Goal: Information Seeking & Learning: Check status

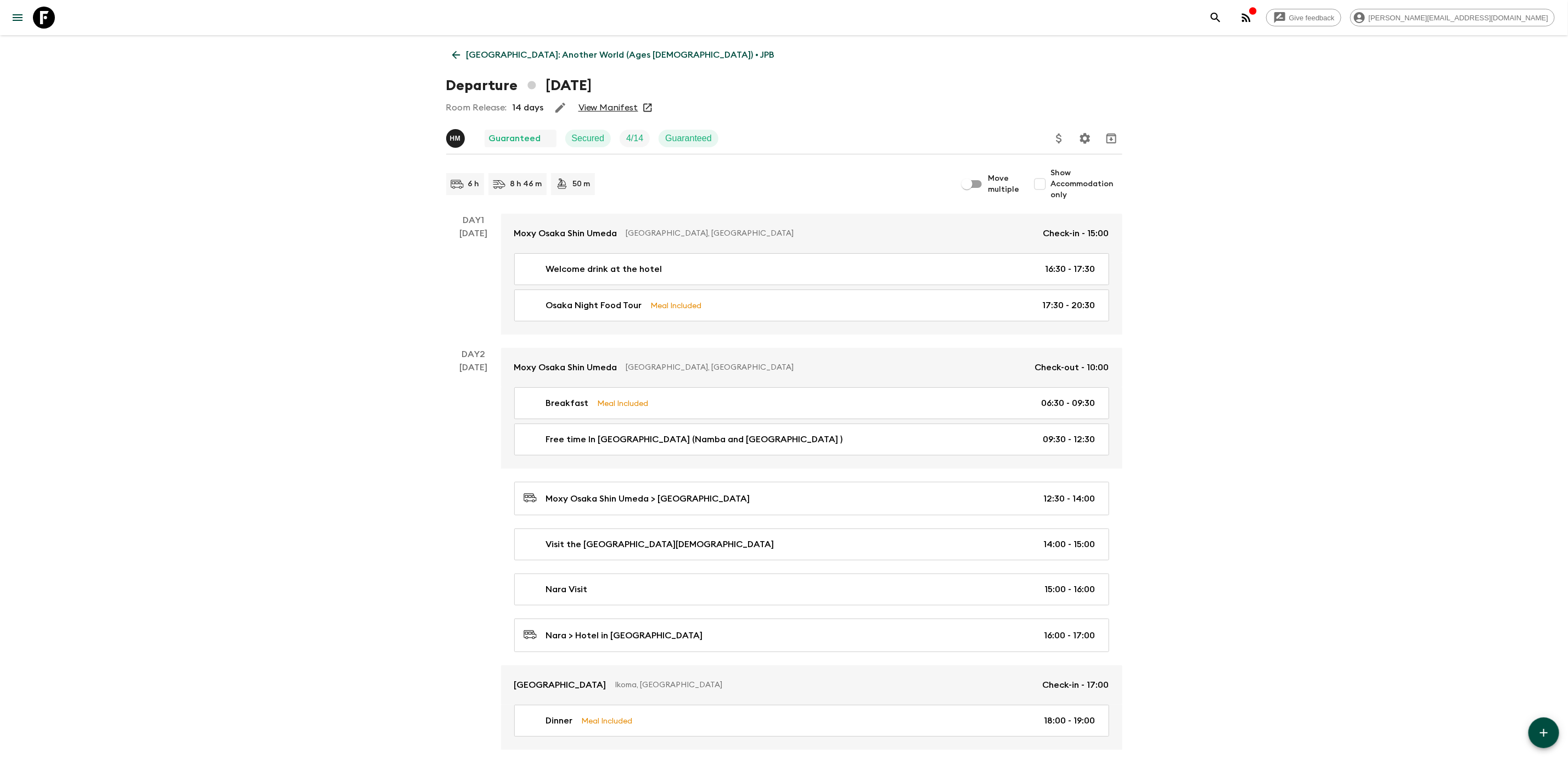
click at [451, 53] on icon at bounding box center [456, 55] width 12 height 12
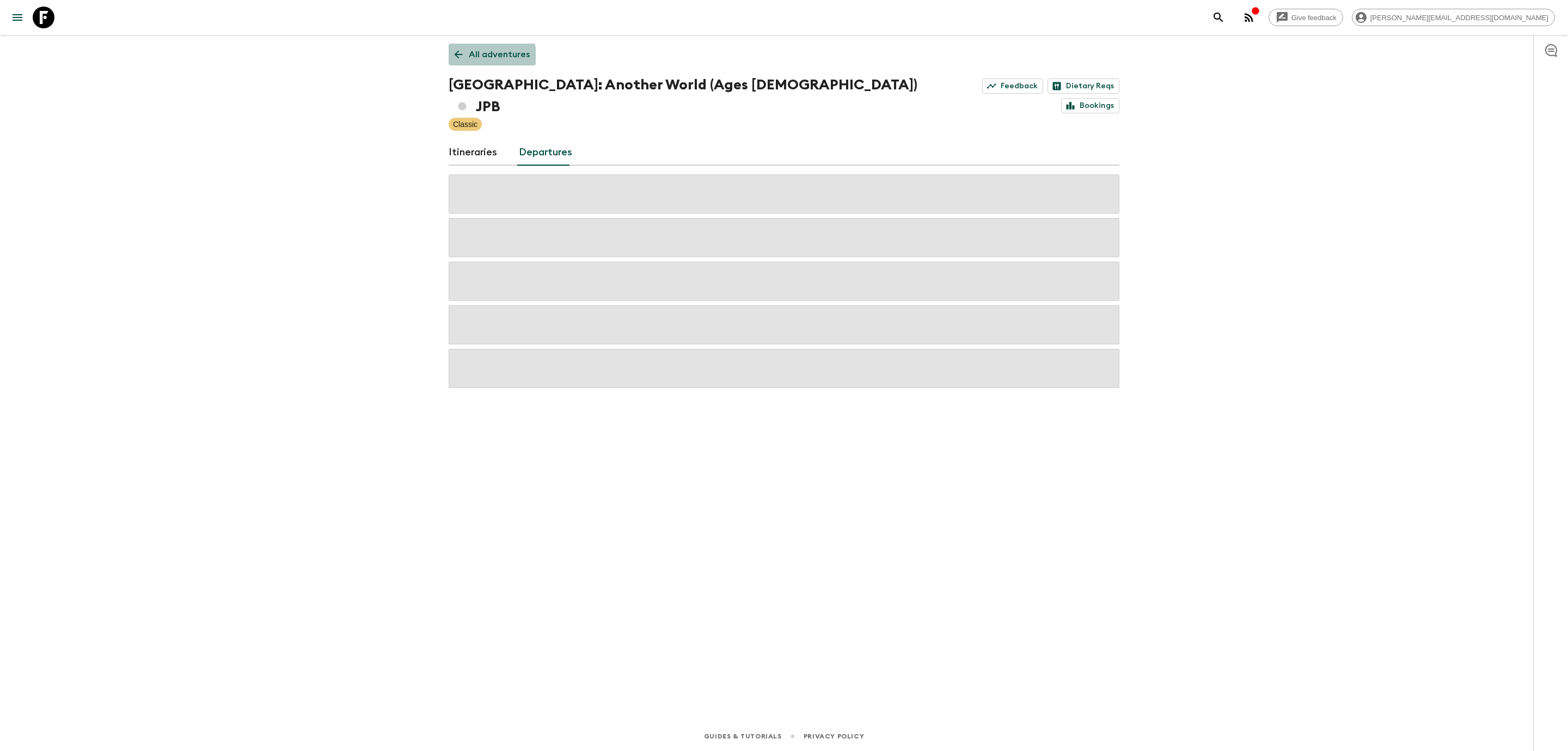
click at [460, 57] on icon at bounding box center [458, 55] width 12 height 12
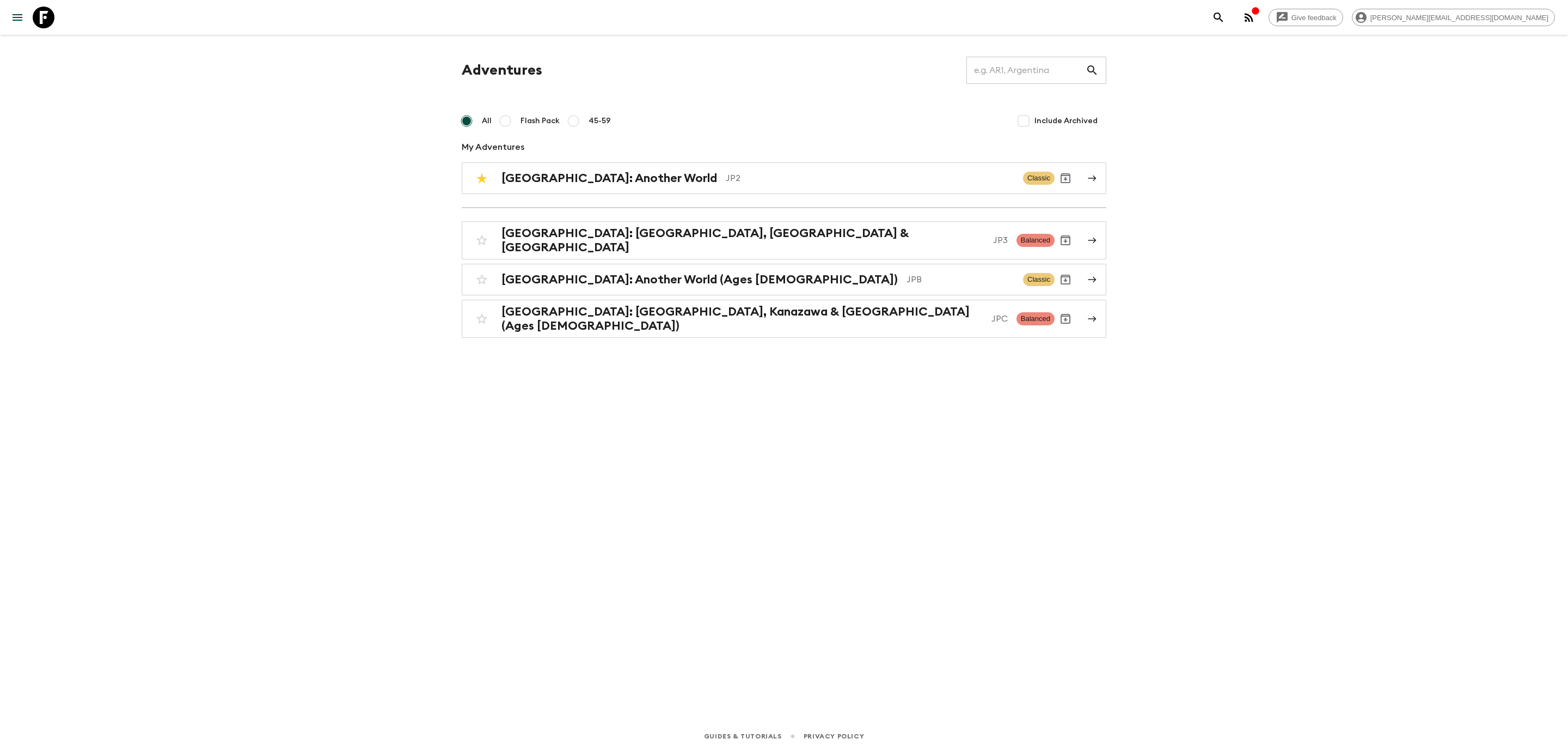
click at [617, 239] on h2 "[GEOGRAPHIC_DATA]: [GEOGRAPHIC_DATA], [GEOGRAPHIC_DATA] & [GEOGRAPHIC_DATA]" at bounding box center [743, 240] width 483 height 29
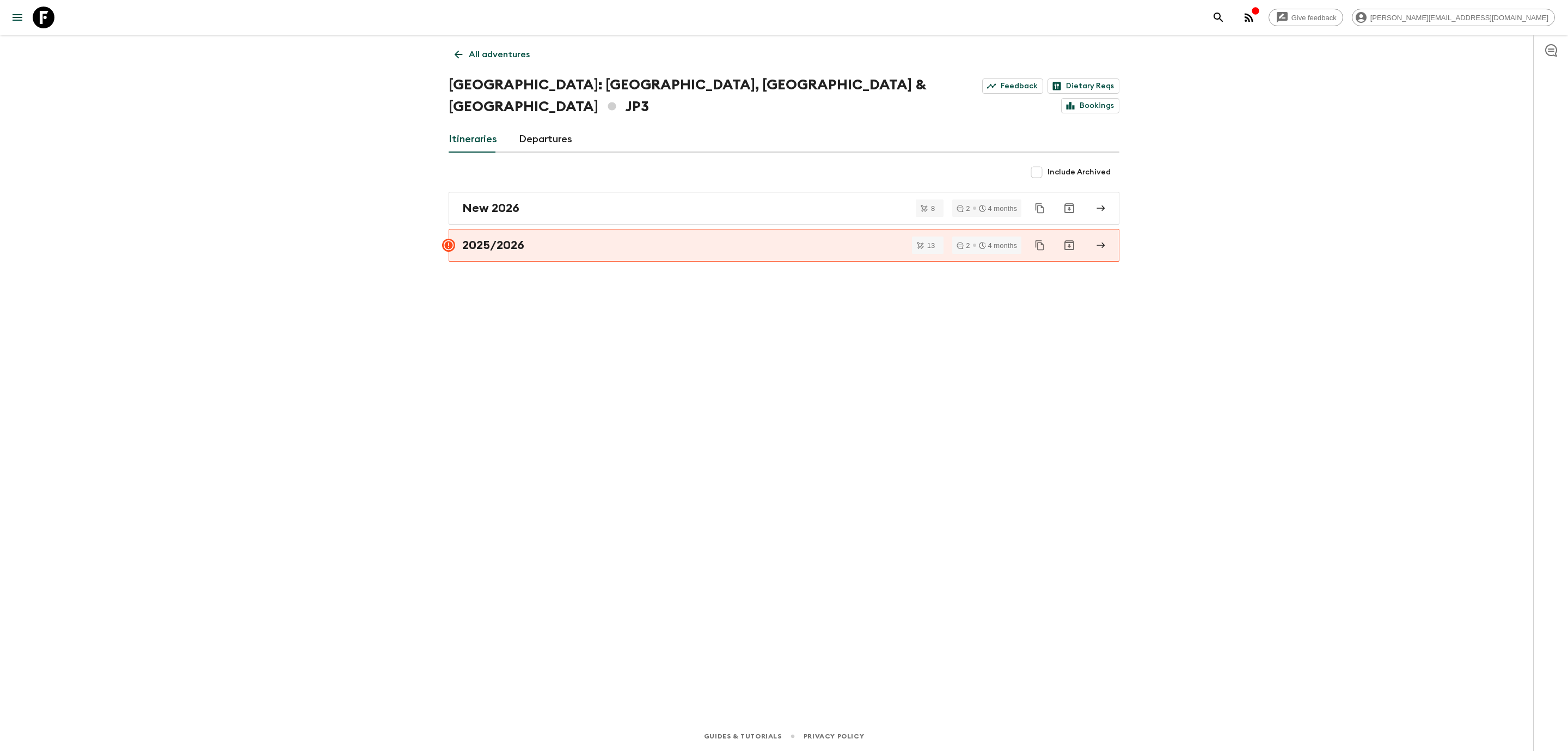
click at [556, 127] on link "Departures" at bounding box center [545, 139] width 54 height 26
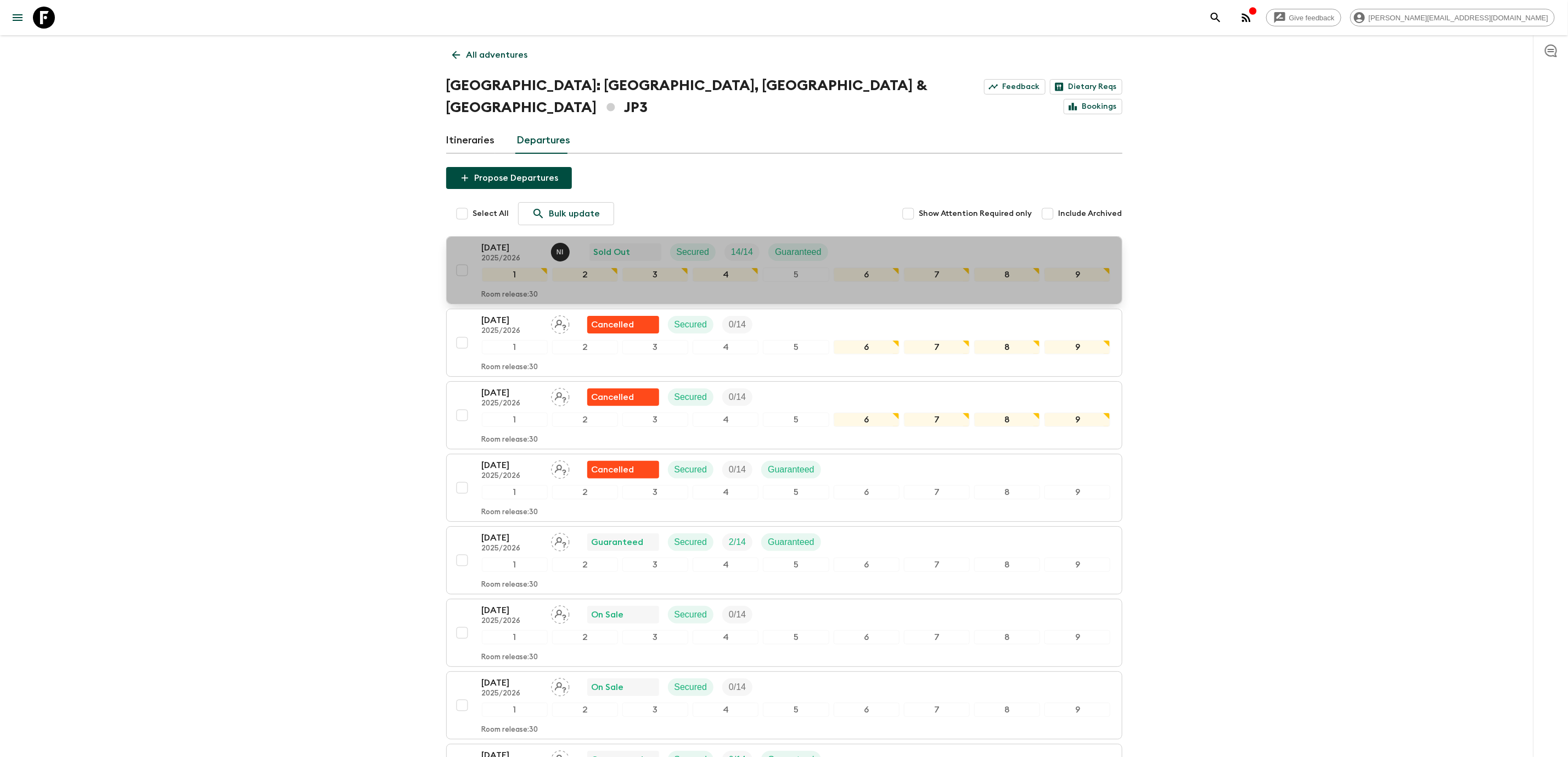
click at [501, 241] on p "[DATE]" at bounding box center [512, 247] width 60 height 13
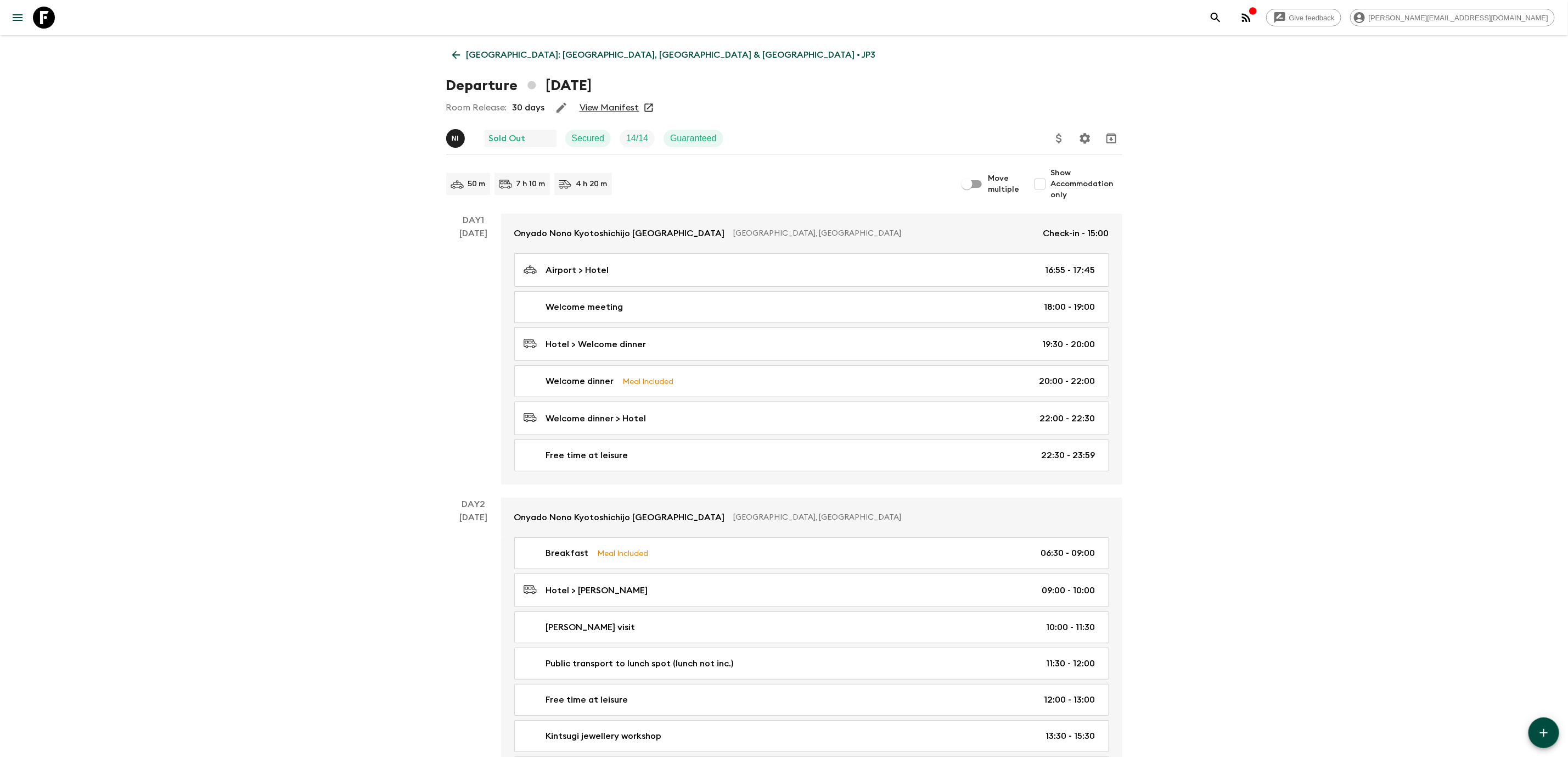
click at [626, 111] on link "View Manifest" at bounding box center [609, 107] width 60 height 11
click at [458, 51] on icon at bounding box center [456, 55] width 12 height 12
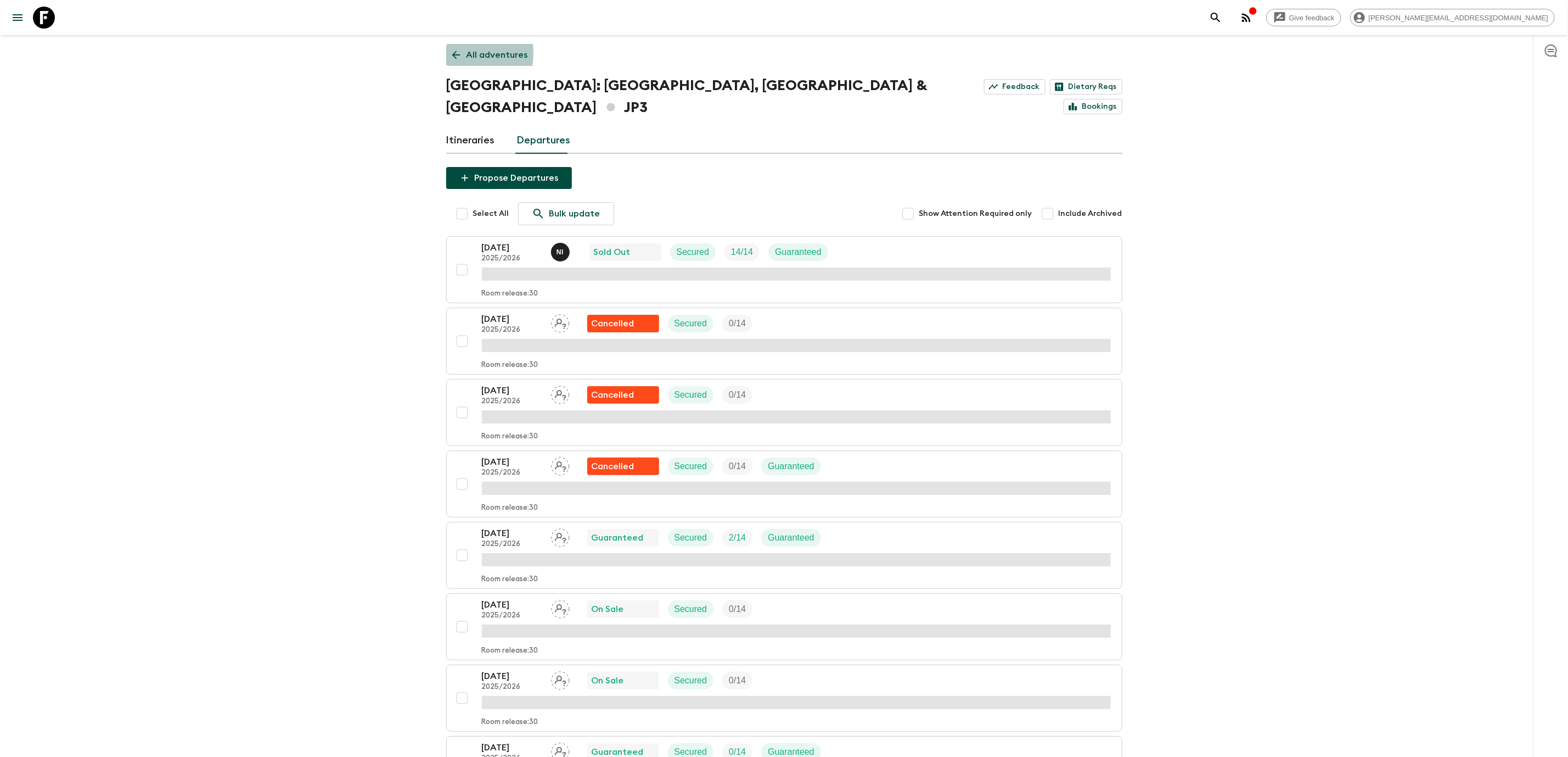
click at [450, 53] on icon at bounding box center [456, 55] width 12 height 12
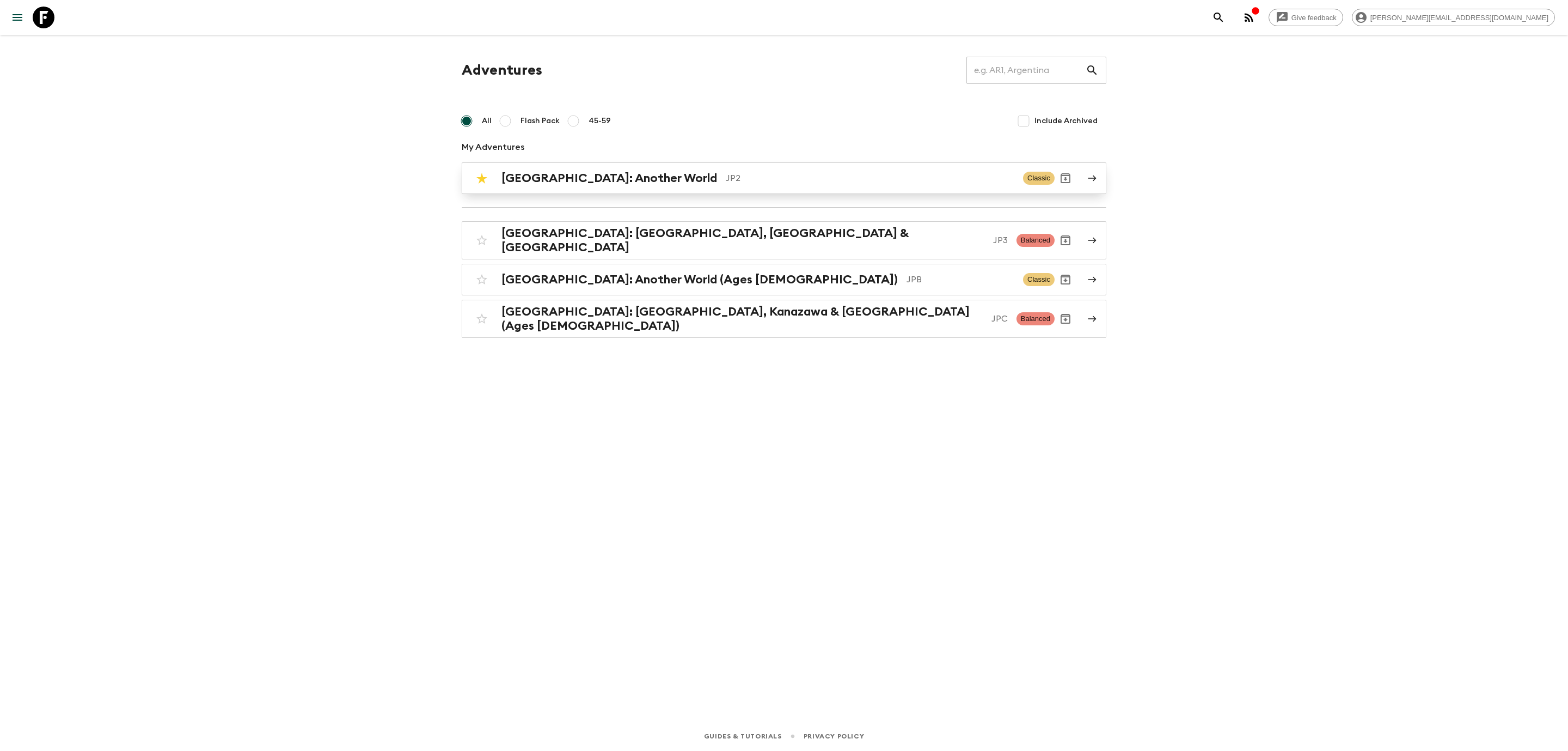
click at [614, 188] on div "Japan: Another World JP2 Classic" at bounding box center [763, 178] width 584 height 22
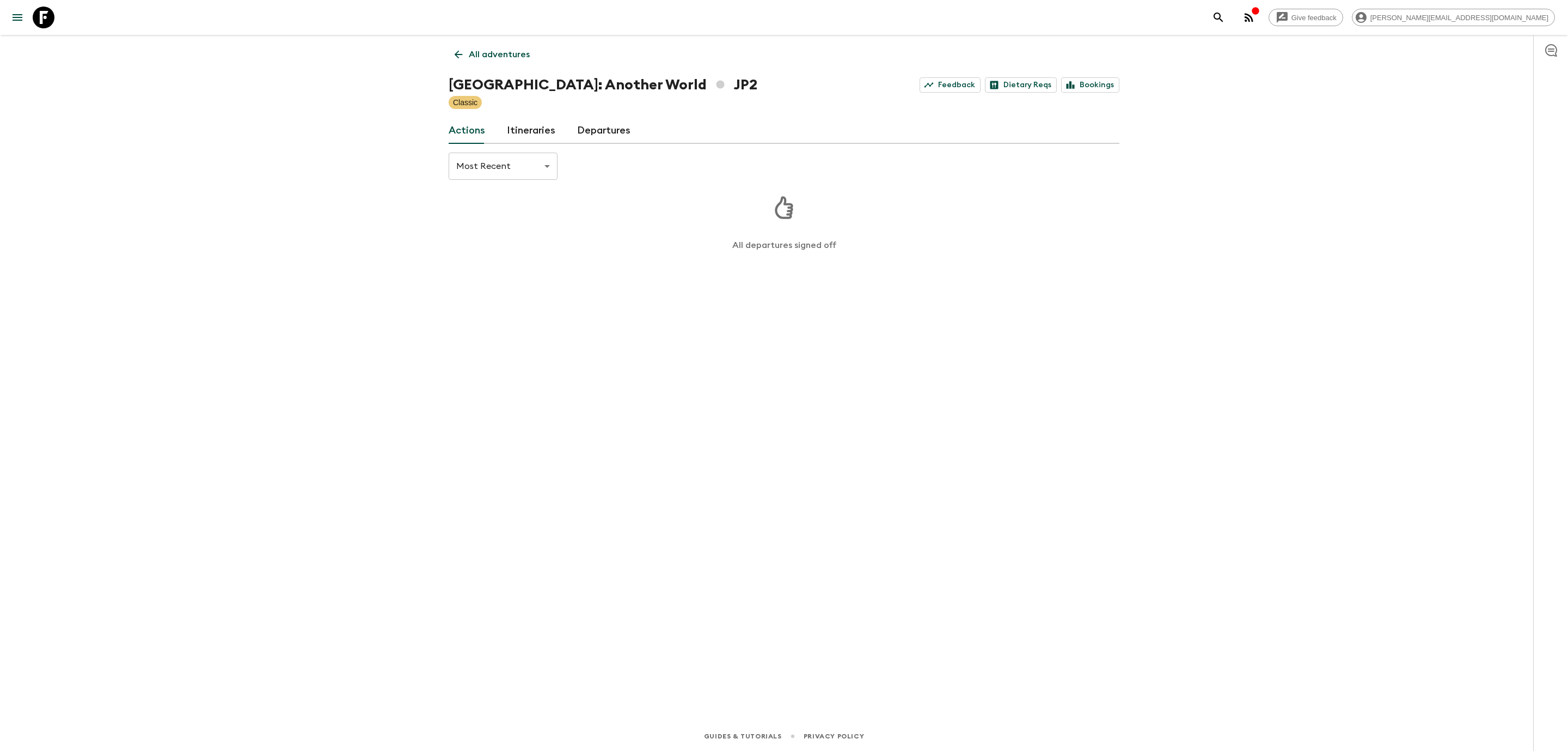
click at [603, 133] on link "Departures" at bounding box center [604, 130] width 54 height 26
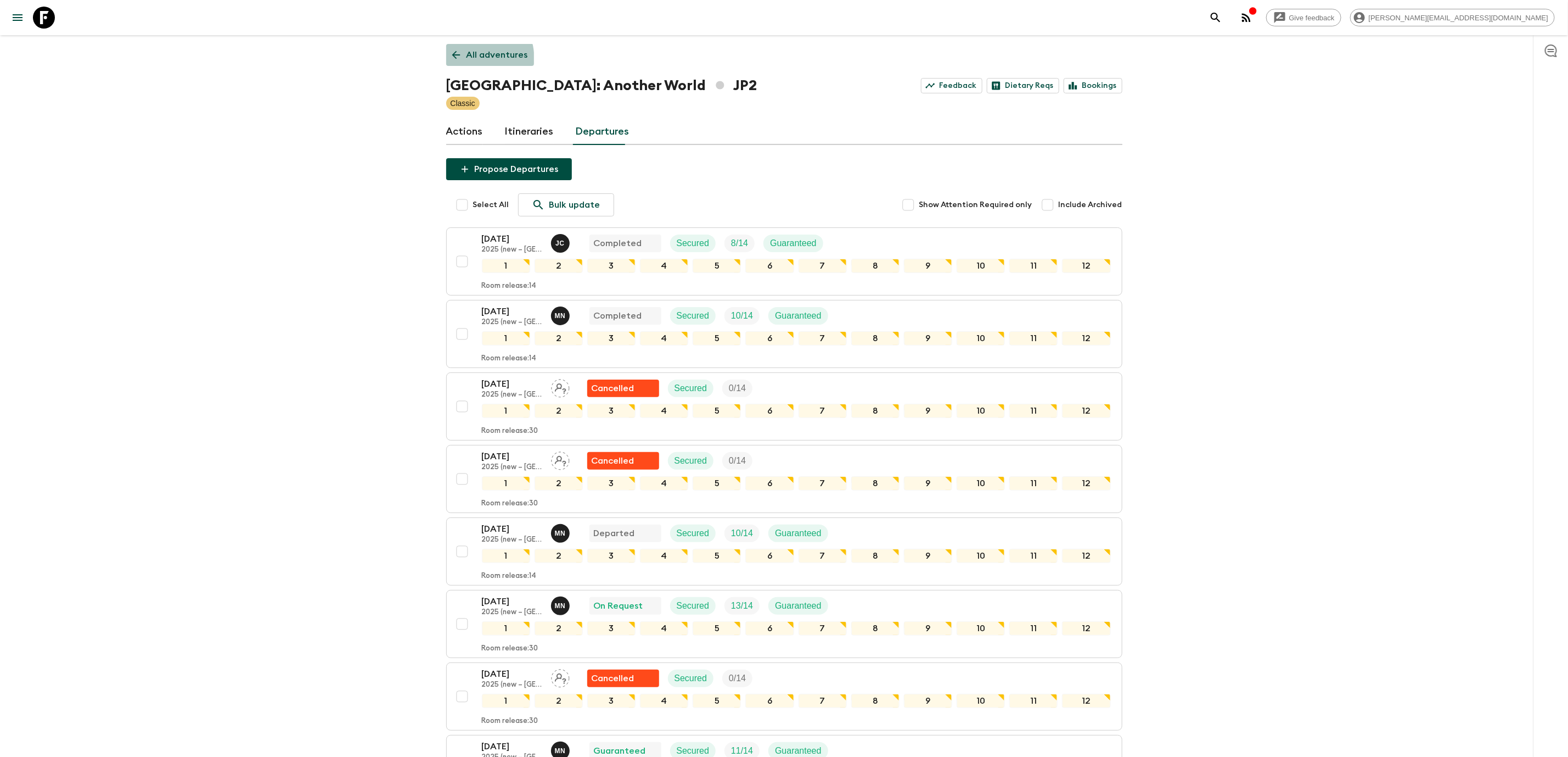
click at [460, 61] on link "All adventures" at bounding box center [490, 55] width 88 height 22
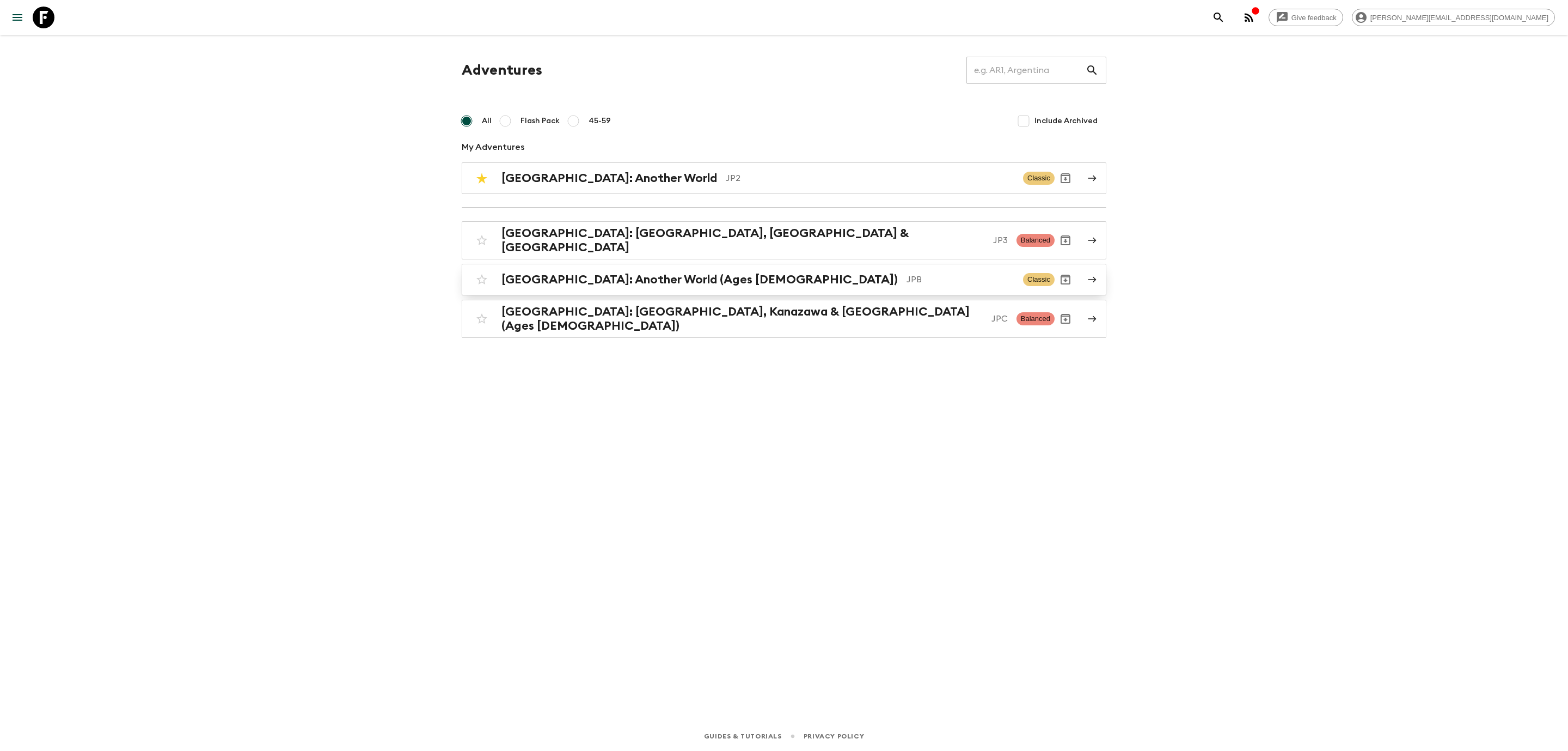
click at [573, 280] on h2 "[GEOGRAPHIC_DATA]: Another World (Ages [DEMOGRAPHIC_DATA])" at bounding box center [699, 279] width 396 height 14
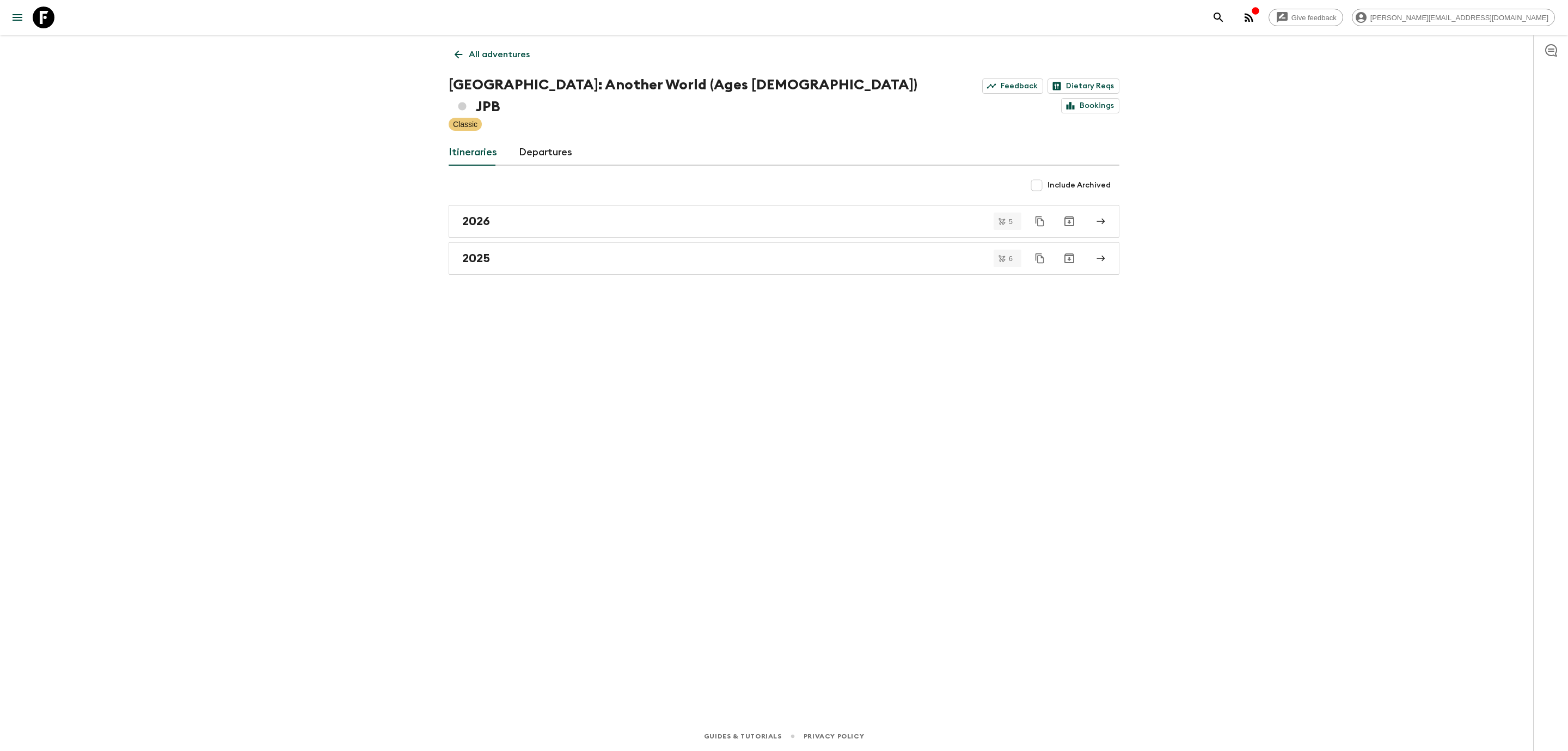
click at [544, 139] on link "Departures" at bounding box center [545, 152] width 54 height 26
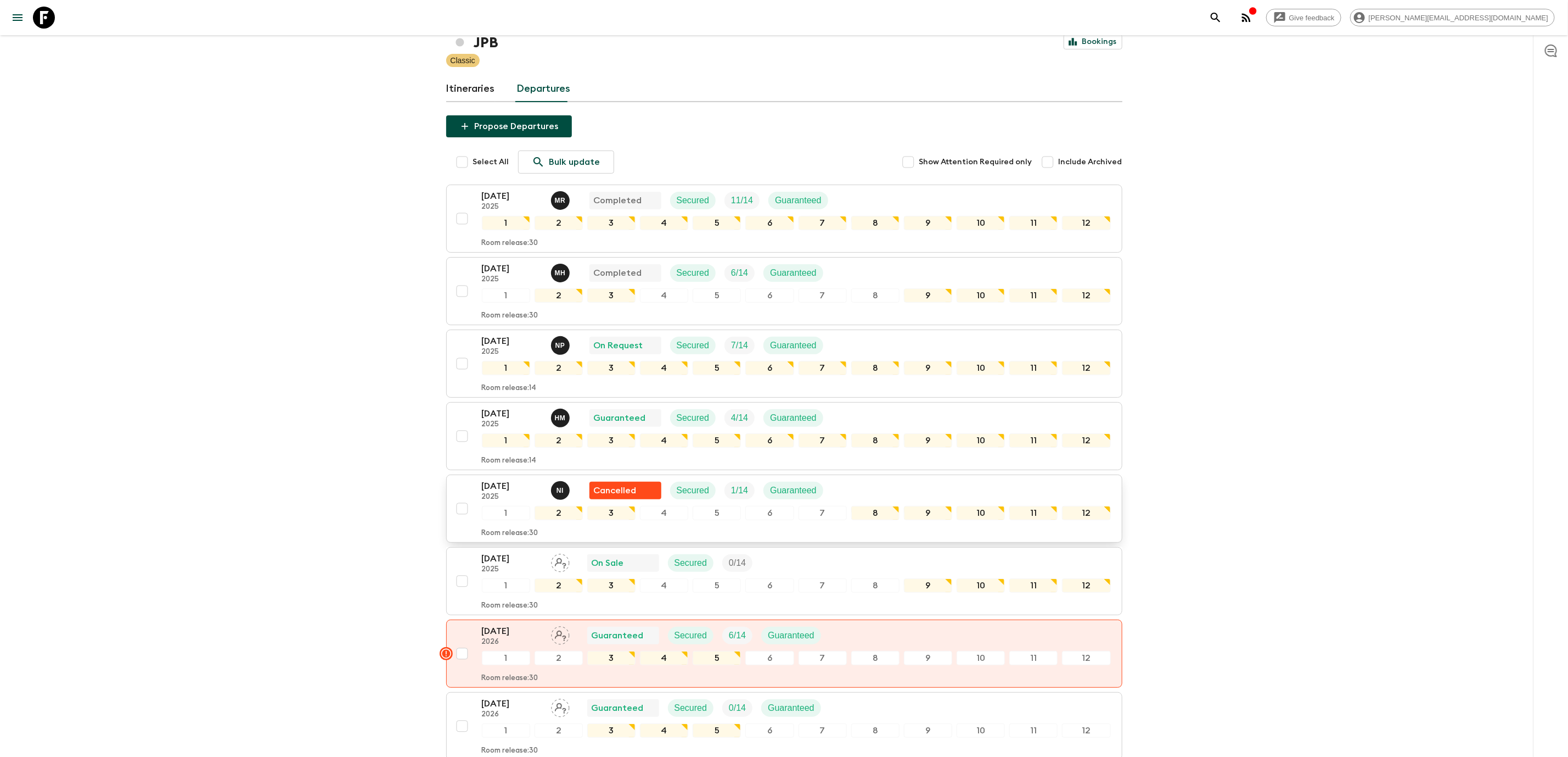
scroll to position [165, 0]
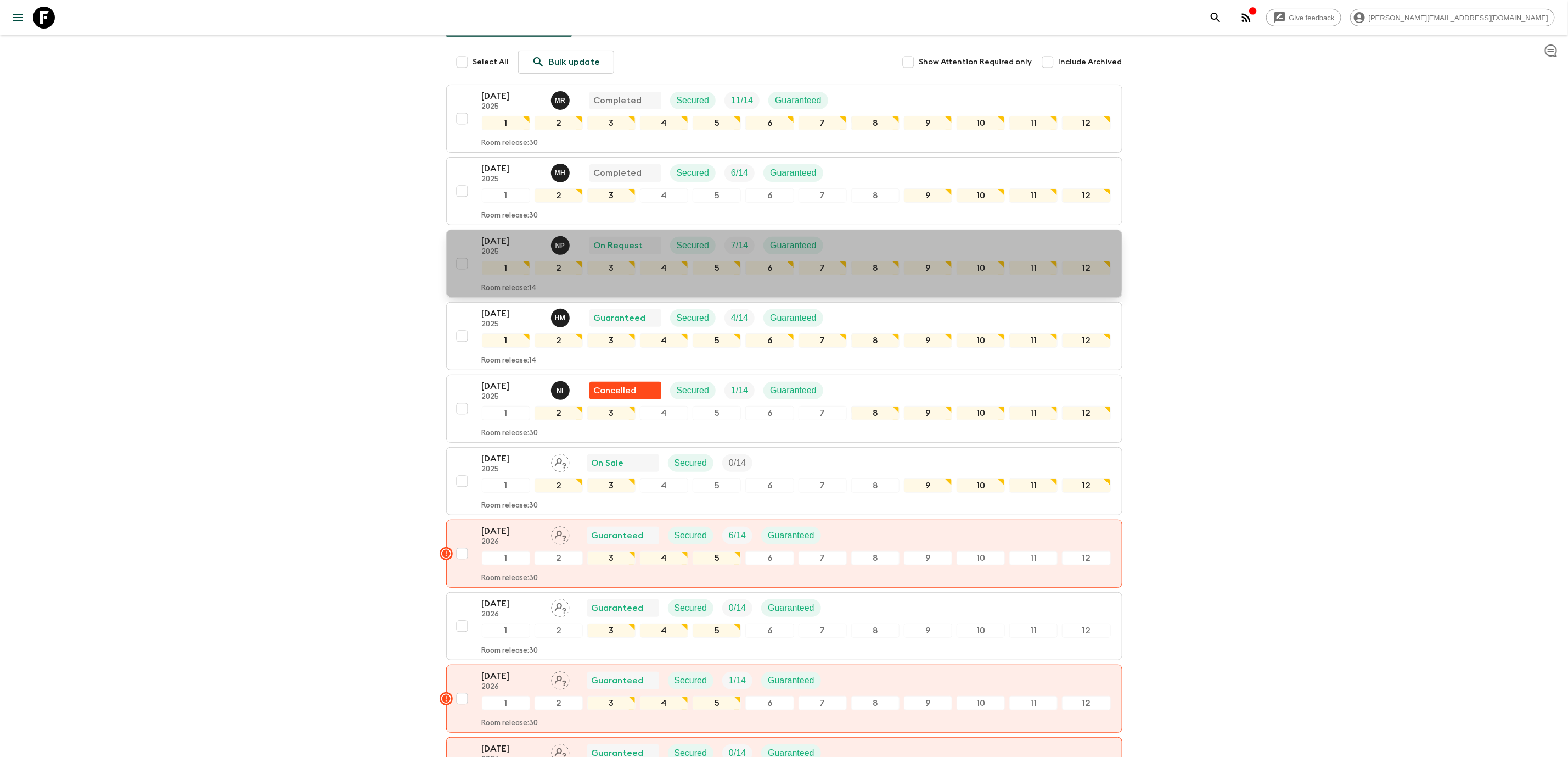
click at [504, 235] on p "27 Sep 2025" at bounding box center [512, 241] width 60 height 13
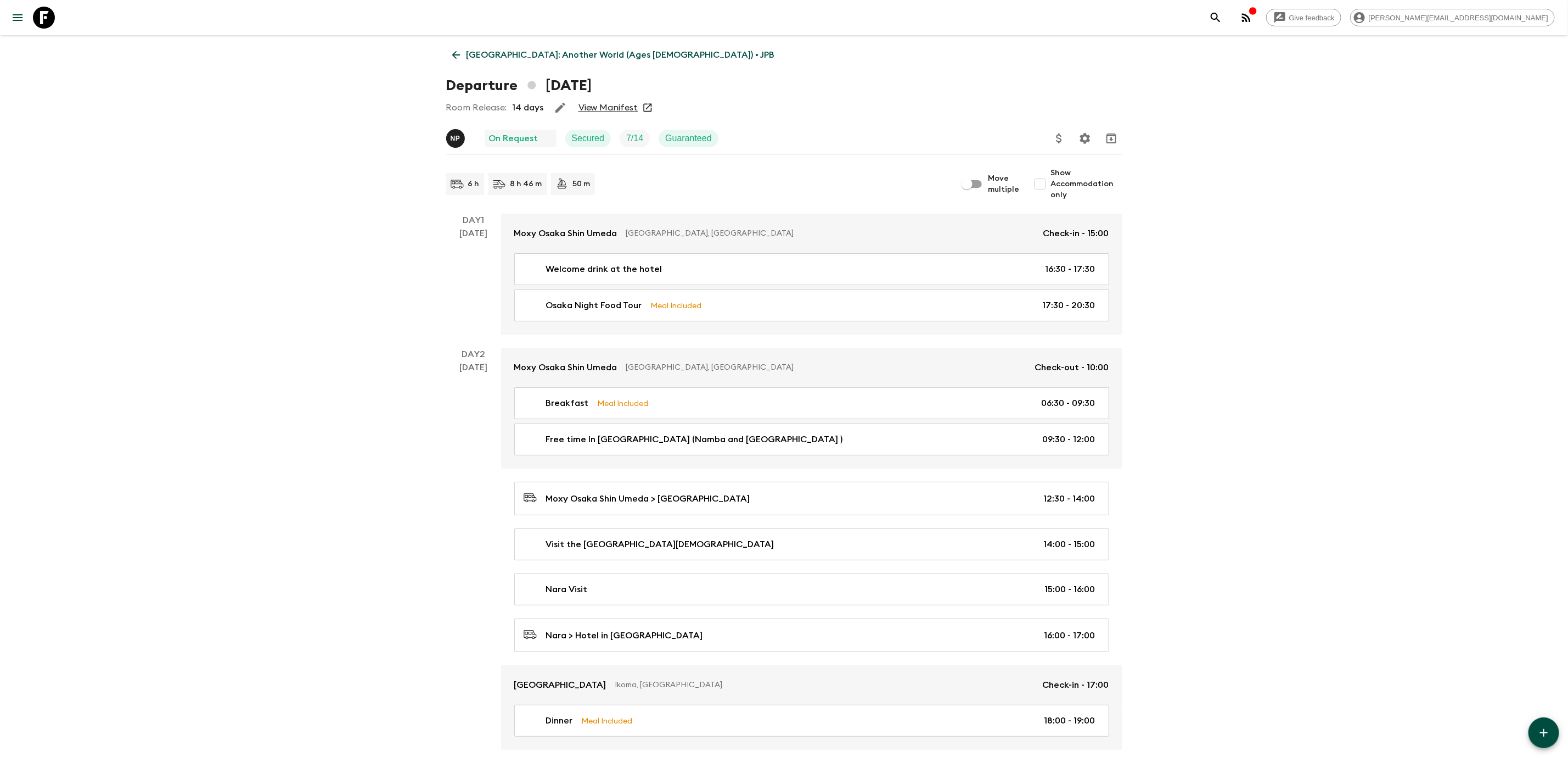
click at [606, 97] on div "Room Release: 14 days View Manifest" at bounding box center [784, 107] width 676 height 22
click at [596, 112] on link "View Manifest" at bounding box center [608, 107] width 60 height 11
